Goal: Information Seeking & Learning: Learn about a topic

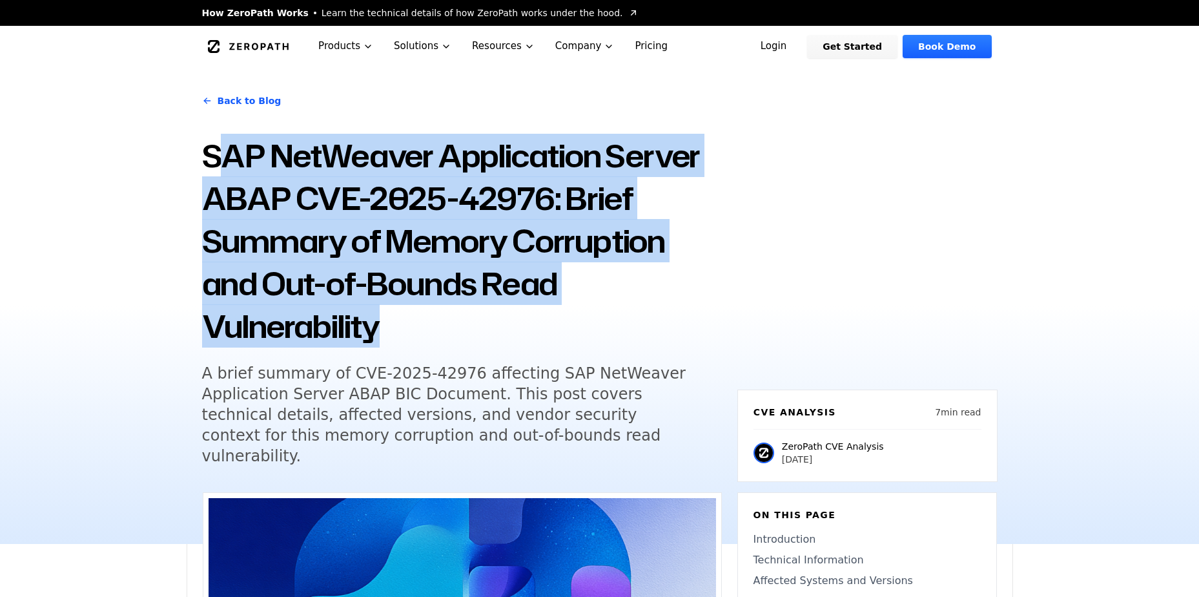
drag, startPoint x: 218, startPoint y: 172, endPoint x: 469, endPoint y: 329, distance: 296.1
click at [469, 329] on h1 "SAP NetWeaver Application Server ABAP CVE-2025-42976: Brief Summary of Memory C…" at bounding box center [462, 240] width 520 height 213
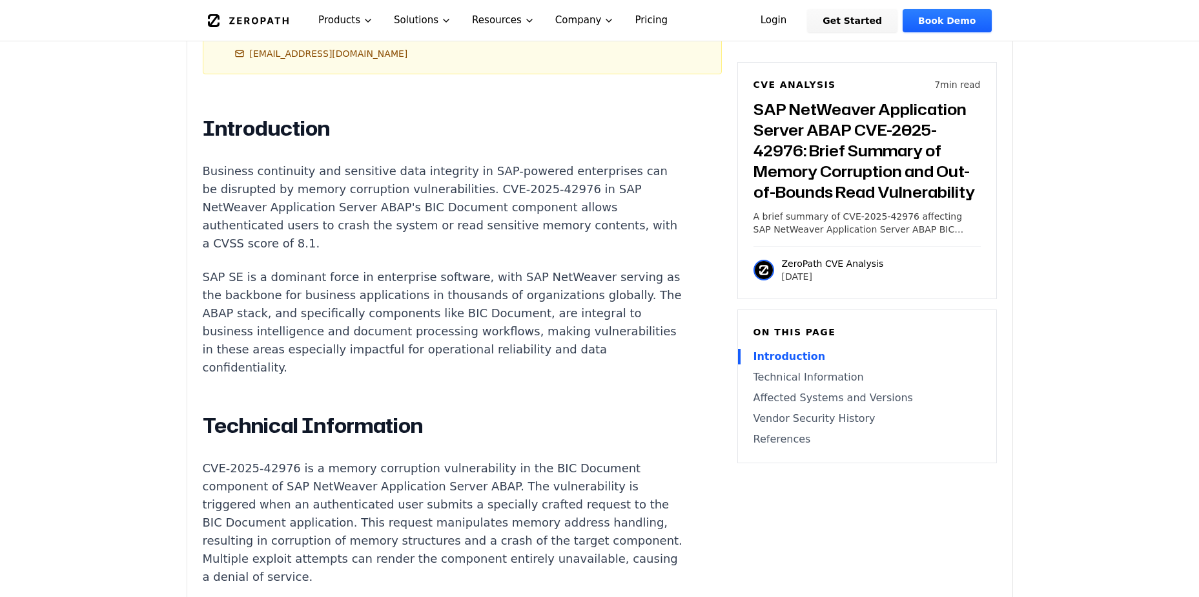
scroll to position [904, 0]
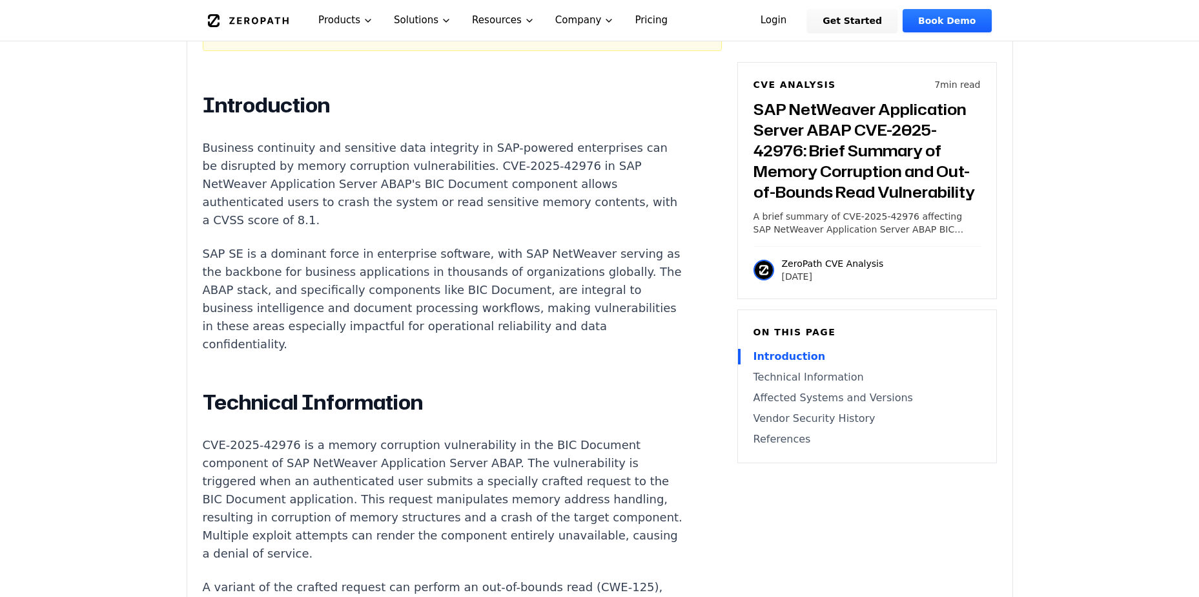
click at [473, 168] on p "Business continuity and sensitive data integrity in SAP-powered enterprises can…" at bounding box center [443, 184] width 481 height 90
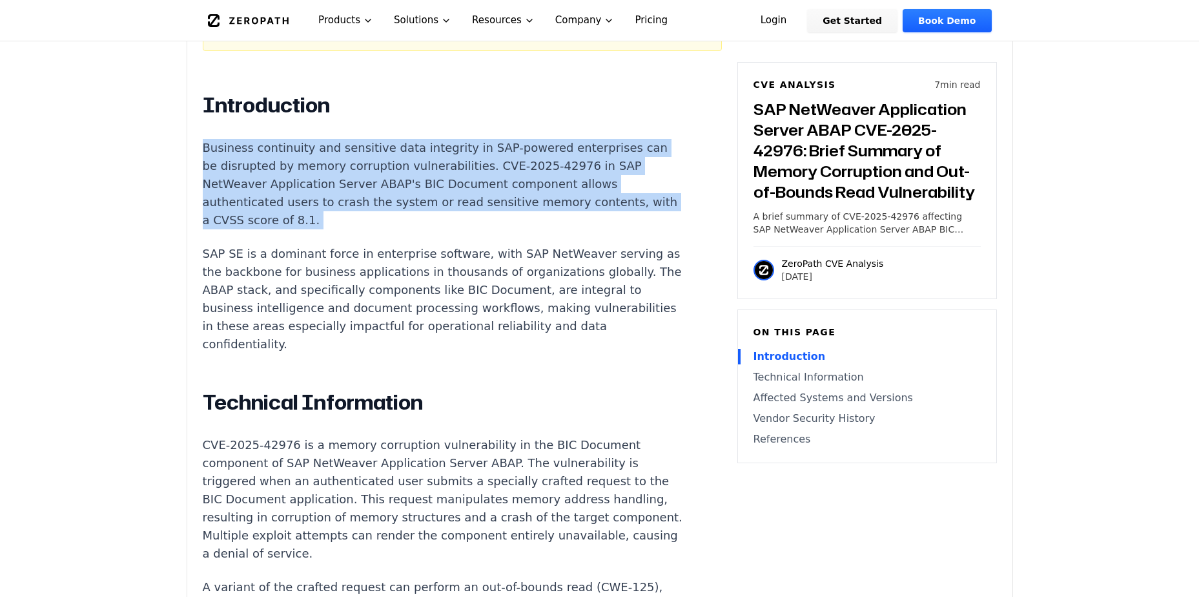
click at [473, 168] on p "Business continuity and sensitive data integrity in SAP-powered enterprises can…" at bounding box center [443, 184] width 481 height 90
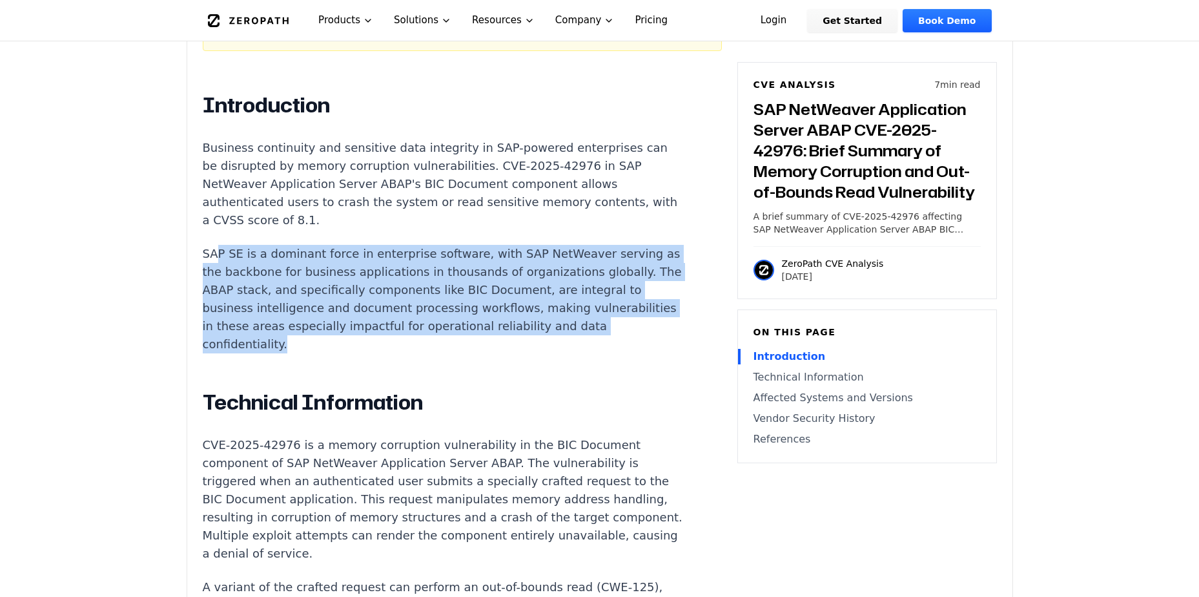
drag, startPoint x: 218, startPoint y: 225, endPoint x: 349, endPoint y: 306, distance: 154.3
click at [349, 306] on p "SAP SE is a dominant force in enterprise software, with SAP NetWeaver serving a…" at bounding box center [443, 299] width 481 height 109
